Goal: Task Accomplishment & Management: Complete application form

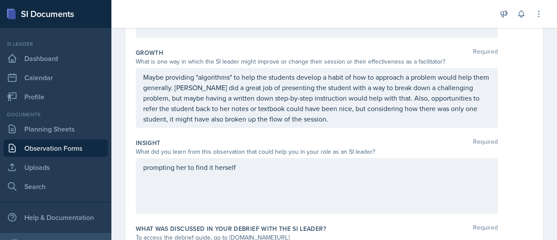
click at [268, 194] on div "prompting her to find it herself" at bounding box center [317, 186] width 362 height 56
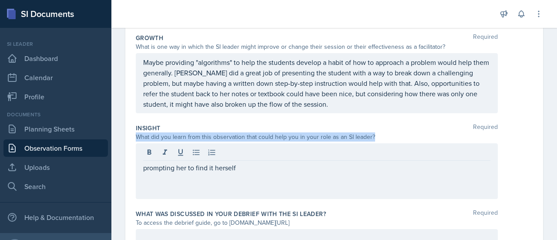
click at [268, 194] on div "prompting her to find it herself" at bounding box center [317, 171] width 362 height 56
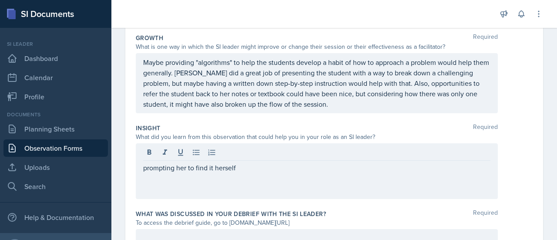
click at [268, 194] on div "prompting her to find it herself" at bounding box center [317, 171] width 362 height 56
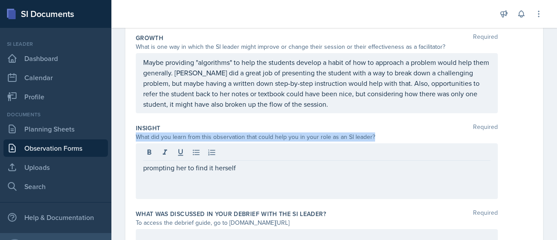
click at [268, 194] on div "prompting her to find it herself" at bounding box center [317, 171] width 362 height 56
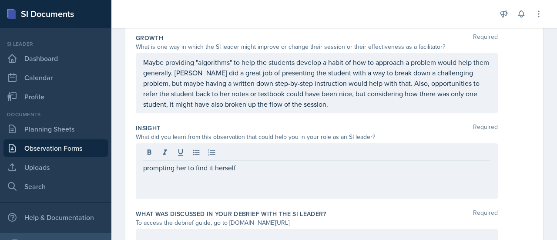
click at [268, 194] on div "prompting her to find it herself" at bounding box center [317, 171] width 362 height 56
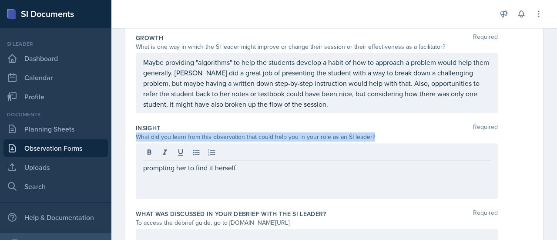
click at [268, 194] on div "prompting her to find it herself" at bounding box center [317, 171] width 362 height 56
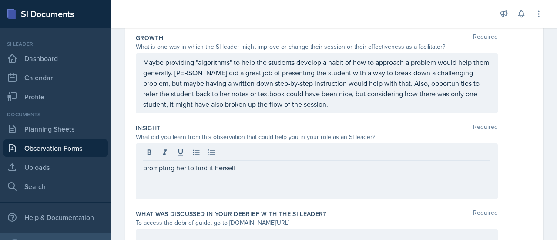
click at [227, 179] on div "prompting her to find it herself" at bounding box center [317, 171] width 362 height 56
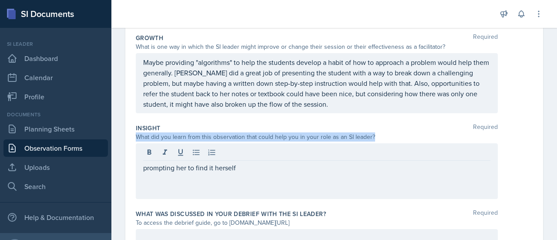
click at [227, 179] on div "prompting her to find it herself" at bounding box center [317, 171] width 362 height 56
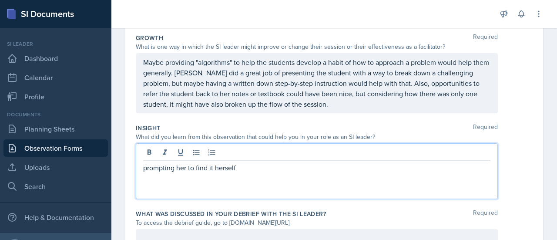
click at [190, 165] on p "prompting her to find it herself" at bounding box center [316, 167] width 347 height 10
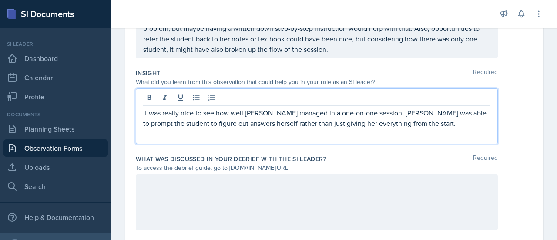
scroll to position [317, 0]
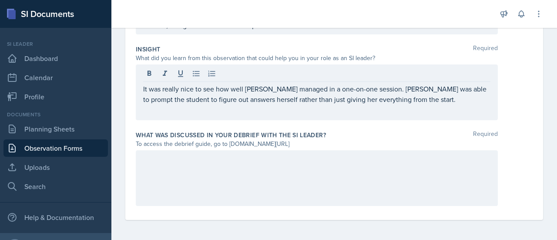
click at [256, 174] on div at bounding box center [317, 178] width 362 height 56
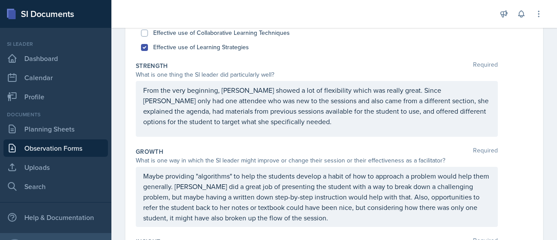
scroll to position [123, 0]
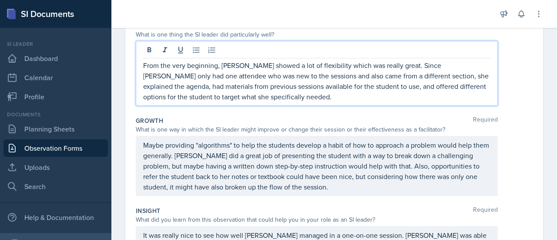
click at [256, 174] on div "Did you notice the following things during this session? Required Check the box…" at bounding box center [334, 163] width 397 height 435
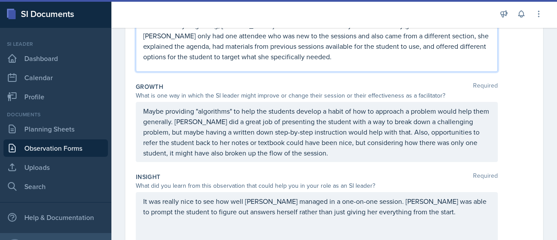
scroll to position [317, 0]
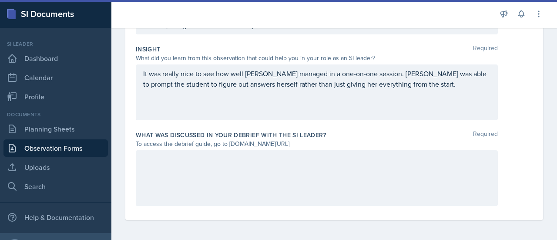
click at [256, 174] on div at bounding box center [317, 178] width 362 height 56
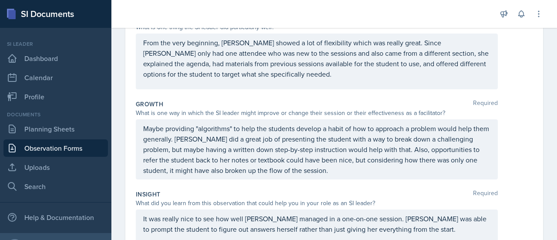
scroll to position [173, 0]
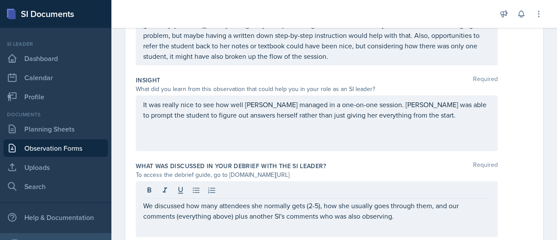
click at [437, 147] on div "It was really nice to see how well [PERSON_NAME] managed in a one-on-one sessio…" at bounding box center [317, 123] width 362 height 56
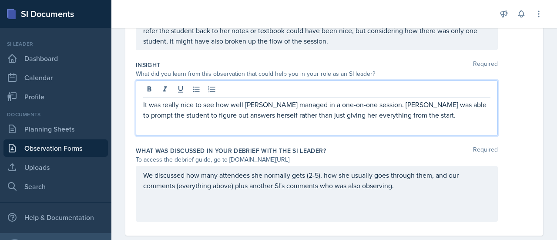
scroll to position [317, 0]
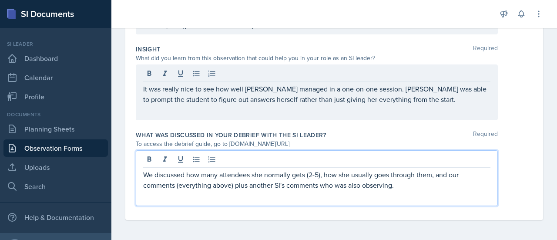
click at [445, 172] on p "We discussed how many attendees she normally gets (2-5), how she usually goes t…" at bounding box center [316, 179] width 347 height 21
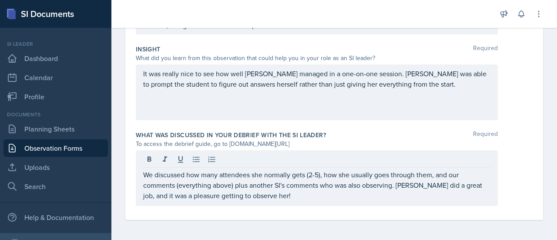
click at [452, 91] on div "It was really nice to see how well [PERSON_NAME] managed in a one-on-one sessio…" at bounding box center [317, 92] width 362 height 56
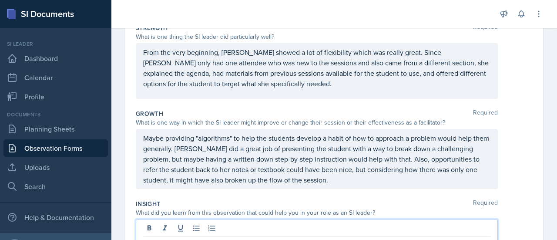
scroll to position [0, 0]
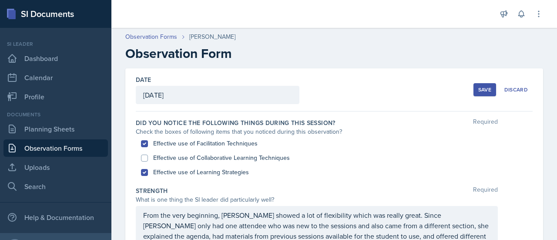
click at [467, 87] on div "Date [DATE] [DATE] 28 29 30 1 2 3 4 5 6 7 8 9 10 11 12 13 14 15 16 17 18 19 20 …" at bounding box center [334, 89] width 397 height 43
click at [478, 89] on div "Save" at bounding box center [484, 89] width 13 height 7
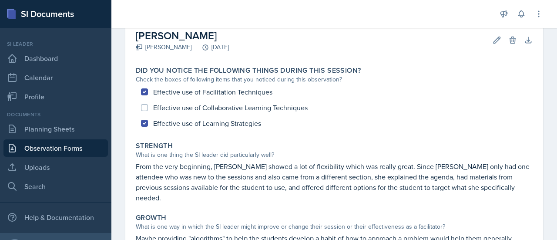
scroll to position [265, 0]
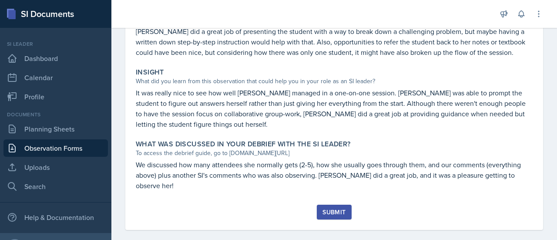
click at [337, 208] on div "Submit" at bounding box center [334, 211] width 23 height 7
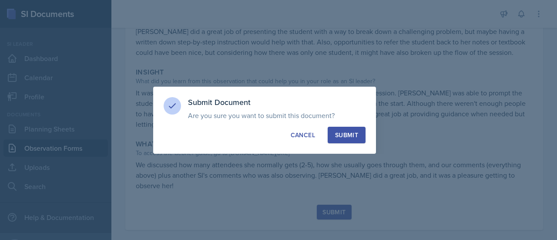
click at [353, 138] on div "Submit" at bounding box center [346, 135] width 23 height 9
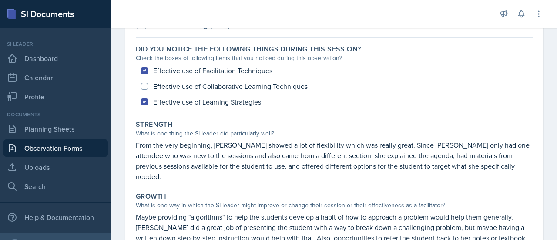
scroll to position [66, 0]
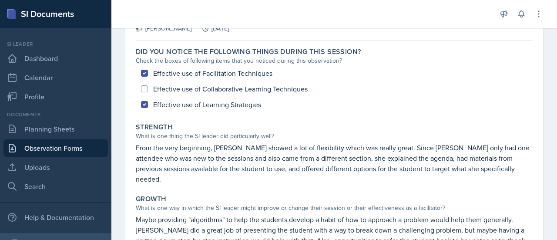
click at [318, 176] on div "Strength What is one thing the SI leader did particularly well? From the very b…" at bounding box center [334, 153] width 404 height 68
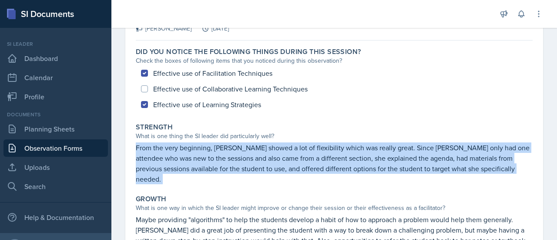
click at [318, 176] on div "Strength What is one thing the SI leader did particularly well? From the very b…" at bounding box center [334, 153] width 404 height 68
click at [316, 176] on div "Strength What is one thing the SI leader did particularly well? From the very b…" at bounding box center [334, 153] width 404 height 68
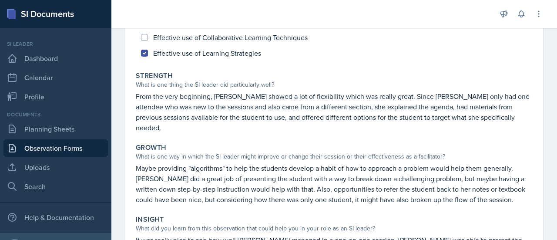
scroll to position [239, 0]
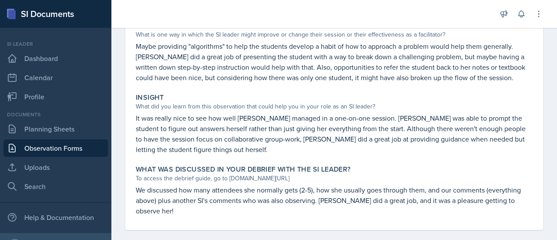
click at [60, 146] on link "Observation Forms" at bounding box center [55, 147] width 104 height 17
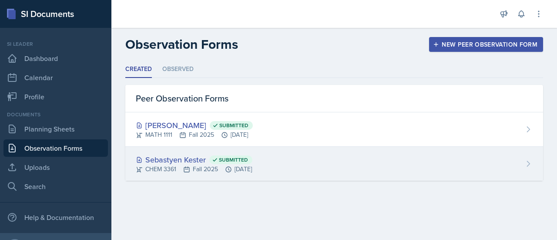
click at [239, 166] on div "CHEM 3361 Fall 2025 [DATE]" at bounding box center [194, 169] width 117 height 9
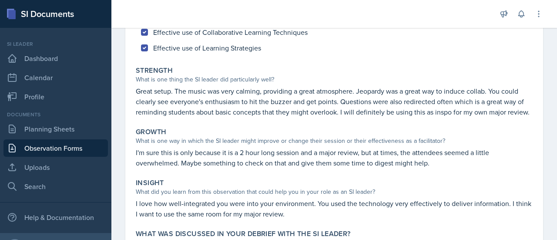
scroll to position [124, 0]
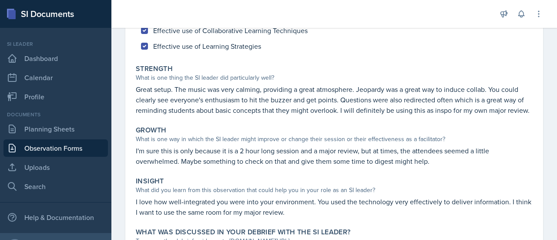
click at [285, 94] on p "Great setup. The music was very calming, providing a great atmosphere. Jeopardy…" at bounding box center [334, 99] width 397 height 31
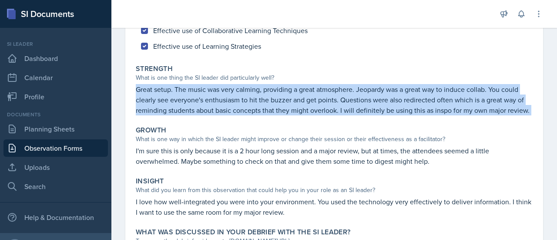
click at [285, 94] on p "Great setup. The music was very calming, providing a great atmosphere. Jeopardy…" at bounding box center [334, 99] width 397 height 31
click at [230, 115] on p "Great setup. The music was very calming, providing a great atmosphere. Jeopardy…" at bounding box center [334, 99] width 397 height 31
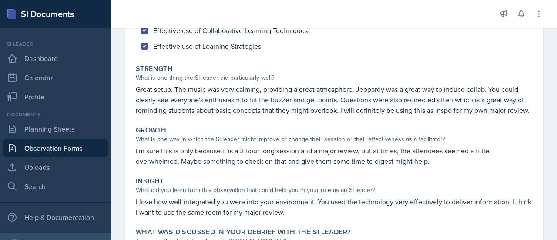
scroll to position [158, 0]
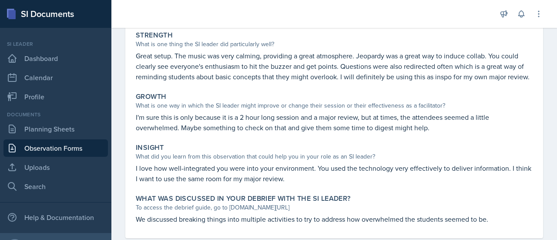
click at [230, 122] on p "I'm sure this is only because it is a 2 hour long session and a major review, b…" at bounding box center [334, 122] width 397 height 21
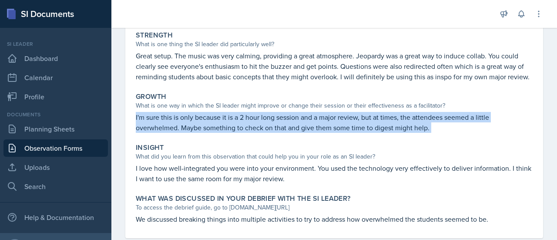
click at [230, 122] on p "I'm sure this is only because it is a 2 hour long session and a major review, b…" at bounding box center [334, 122] width 397 height 21
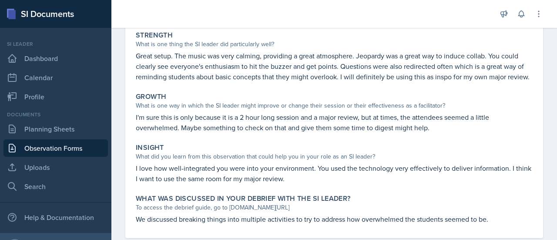
click at [230, 122] on p "I'm sure this is only because it is a 2 hour long session and a major review, b…" at bounding box center [334, 122] width 397 height 21
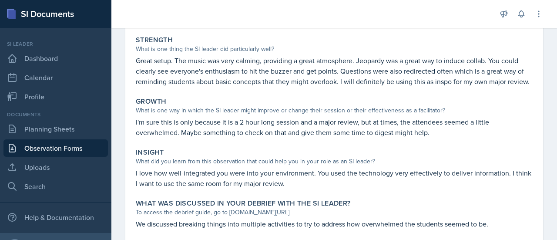
scroll to position [187, 0]
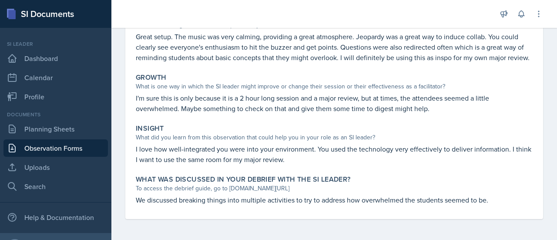
click at [174, 216] on div "Did you notice the following things during this session? Check the boxes of fol…" at bounding box center [334, 76] width 397 height 286
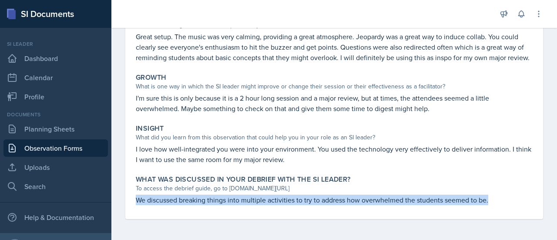
click at [174, 216] on div "Did you notice the following things during this session? Check the boxes of fol…" at bounding box center [334, 76] width 397 height 286
click at [186, 196] on p "We discussed breaking things into multiple activities to try to address how ove…" at bounding box center [334, 200] width 397 height 10
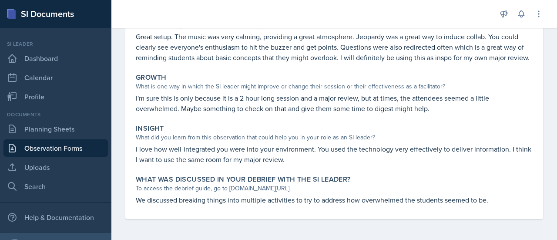
click at [55, 145] on link "Observation Forms" at bounding box center [55, 147] width 104 height 17
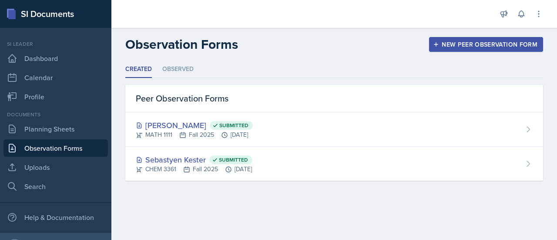
click at [67, 141] on link "Observation Forms" at bounding box center [55, 147] width 104 height 17
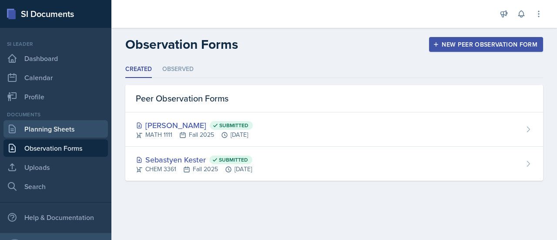
click at [72, 128] on link "Planning Sheets" at bounding box center [55, 128] width 104 height 17
